Goal: Information Seeking & Learning: Learn about a topic

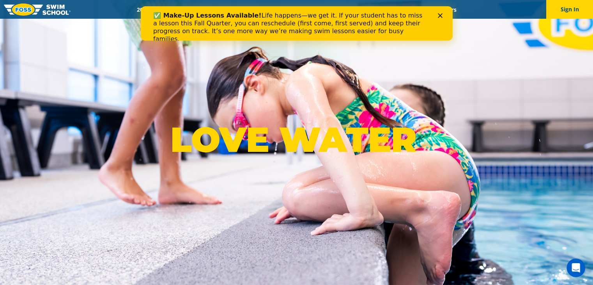
click at [442, 13] on div "✅ Make-Up Lessons Available! Life happens—we get it. If your student has to mis…" at bounding box center [296, 27] width 312 height 36
click at [442, 20] on div "✅ Make-Up Lessons Available! Life happens—we get it. If your student has to mis…" at bounding box center [296, 27] width 312 height 36
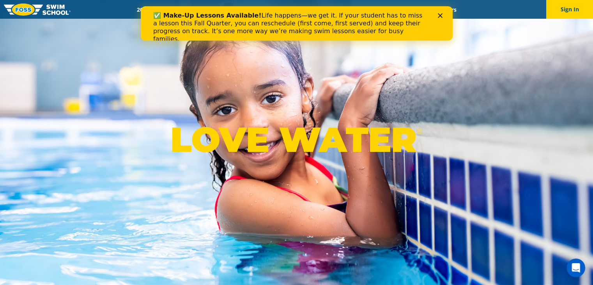
click at [442, 15] on div "Close" at bounding box center [442, 15] width 8 height 5
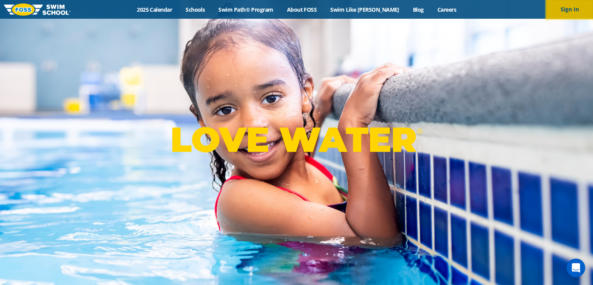
click at [563, 9] on button "Sign In" at bounding box center [570, 9] width 47 height 19
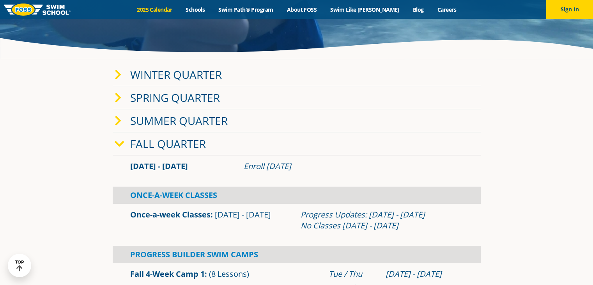
click at [183, 76] on link "Winter Quarter" at bounding box center [176, 74] width 92 height 15
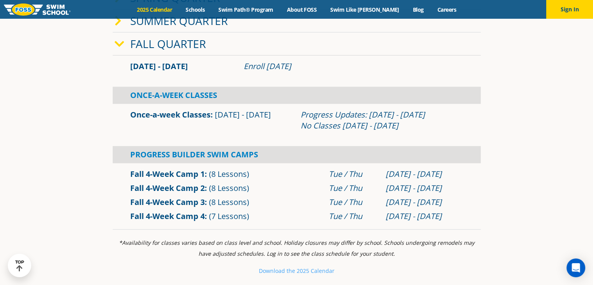
scroll to position [409, 0]
click at [298, 267] on small "e 2025 Calendar" at bounding box center [313, 269] width 43 height 7
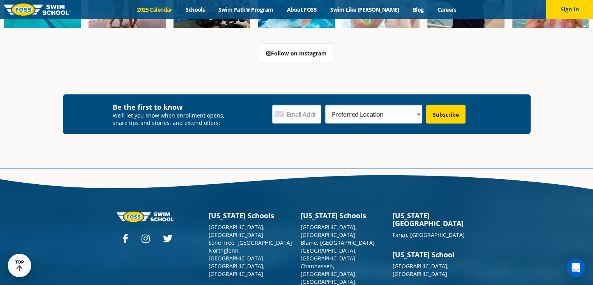
scroll to position [1677, 0]
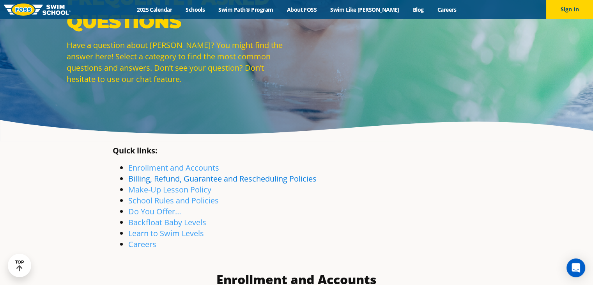
click at [243, 179] on link "Billing, Refund, Guarantee and Rescheduling Policies" at bounding box center [222, 178] width 188 height 11
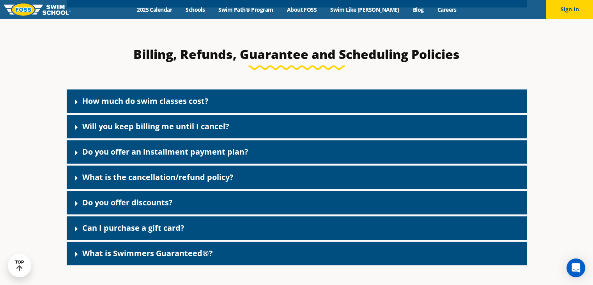
scroll to position [613, 0]
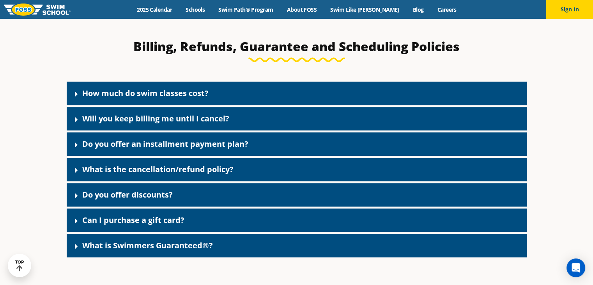
click at [197, 92] on link "How much do swim classes cost?" at bounding box center [145, 93] width 126 height 11
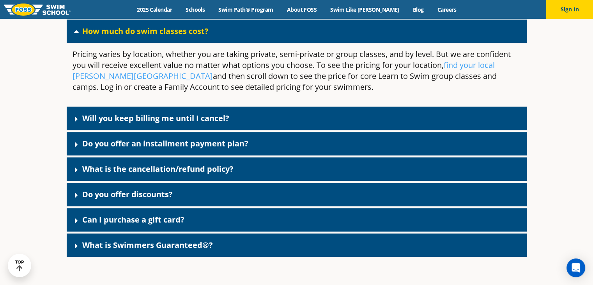
scroll to position [676, 0]
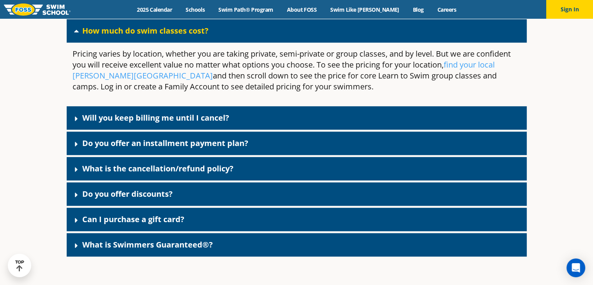
click at [145, 153] on div "Do you offer an installment payment plan?" at bounding box center [297, 142] width 460 height 23
